Goal: Transaction & Acquisition: Purchase product/service

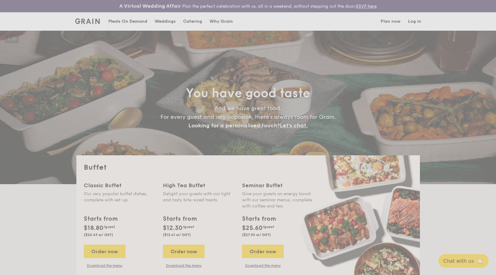
select select
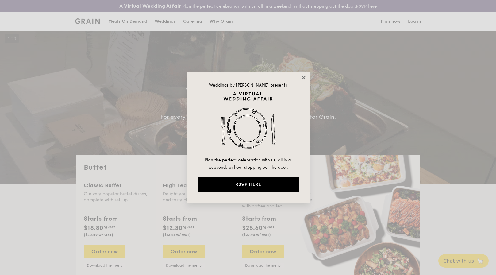
click at [301, 76] on icon at bounding box center [304, 78] width 6 height 6
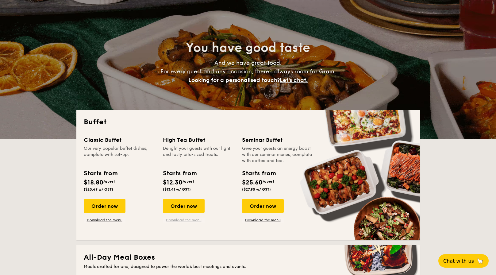
scroll to position [53, 0]
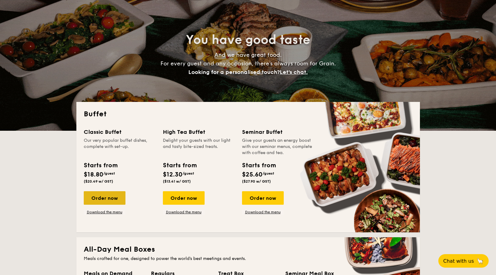
click at [109, 195] on div "Order now" at bounding box center [105, 197] width 42 height 13
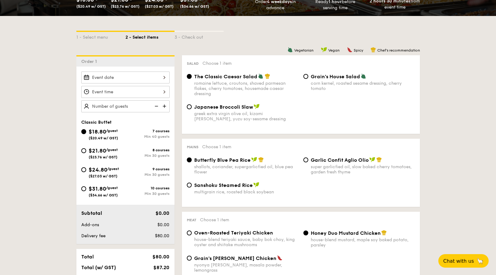
scroll to position [131, 0]
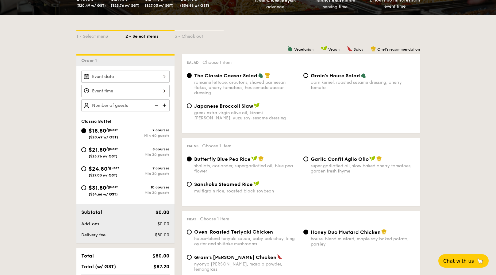
select select
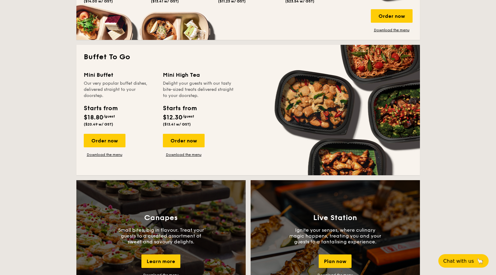
scroll to position [382, 0]
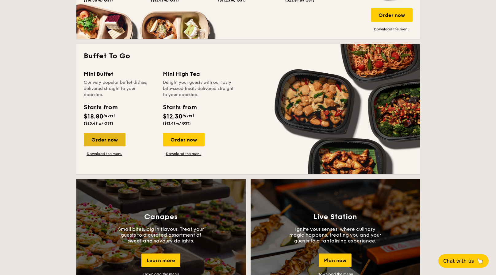
click at [103, 140] on div "Order now" at bounding box center [105, 139] width 42 height 13
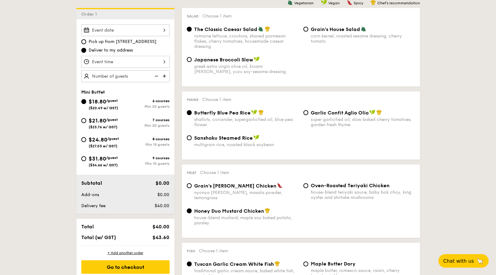
scroll to position [176, 0]
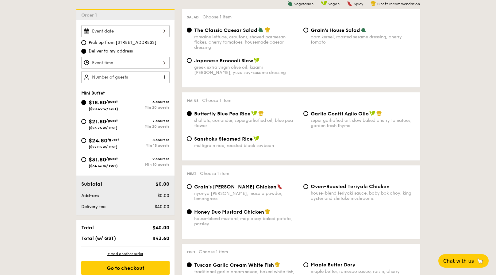
click at [103, 120] on span "$21.80" at bounding box center [97, 121] width 17 height 7
click at [86, 120] on input "$21.80 /guest ($23.76 w/ GST) 7 courses Min 20 guests" at bounding box center [83, 121] width 5 height 5
radio input "true"
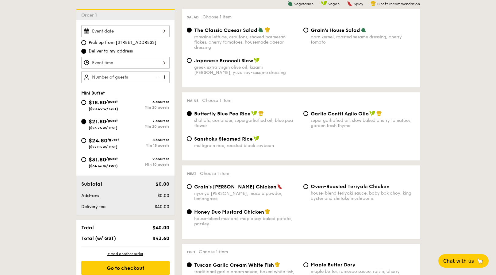
radio input "false"
radio input "true"
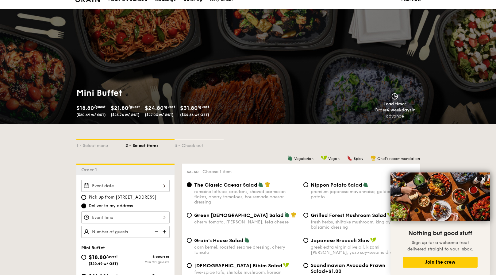
scroll to position [0, 0]
